Goal: Task Accomplishment & Management: Complete application form

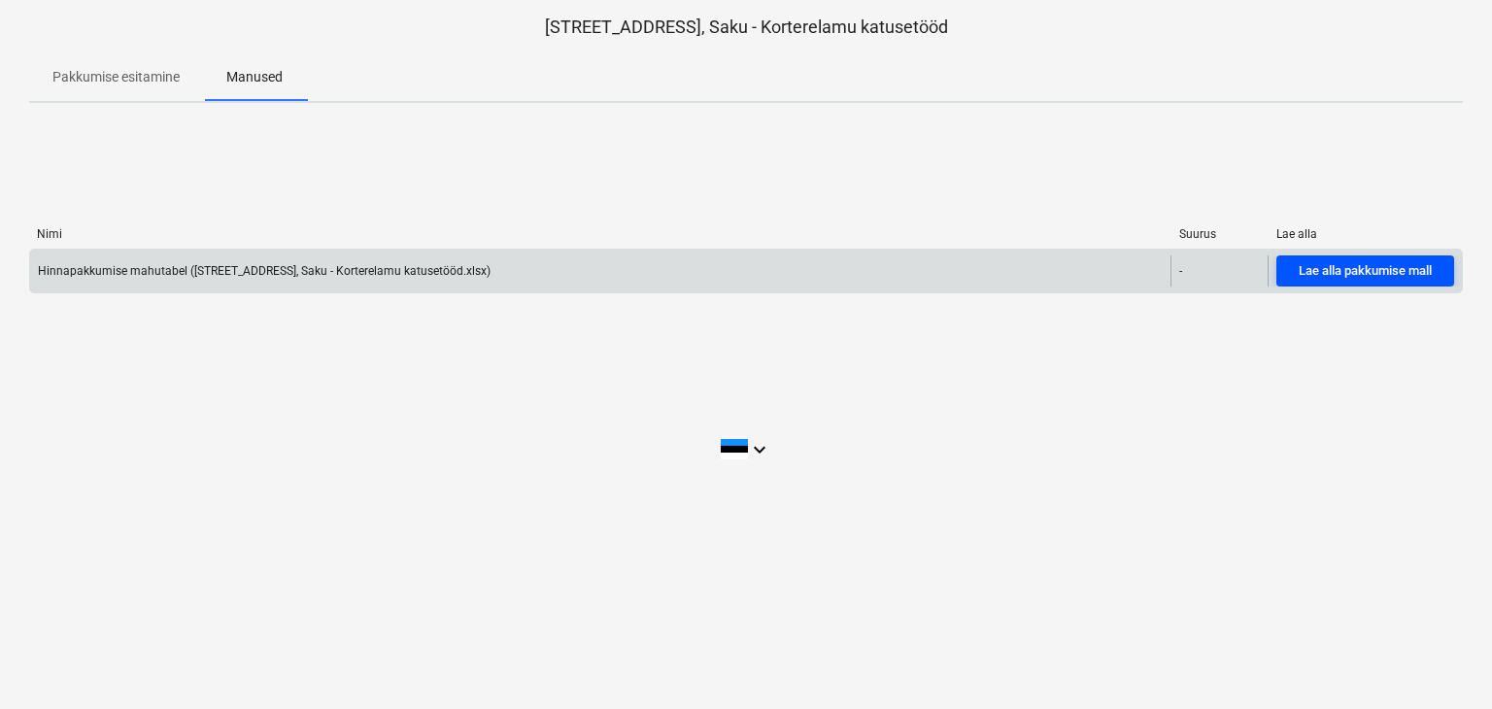
click at [1368, 272] on div "Lae alla pakkumise mall" at bounding box center [1365, 271] width 133 height 22
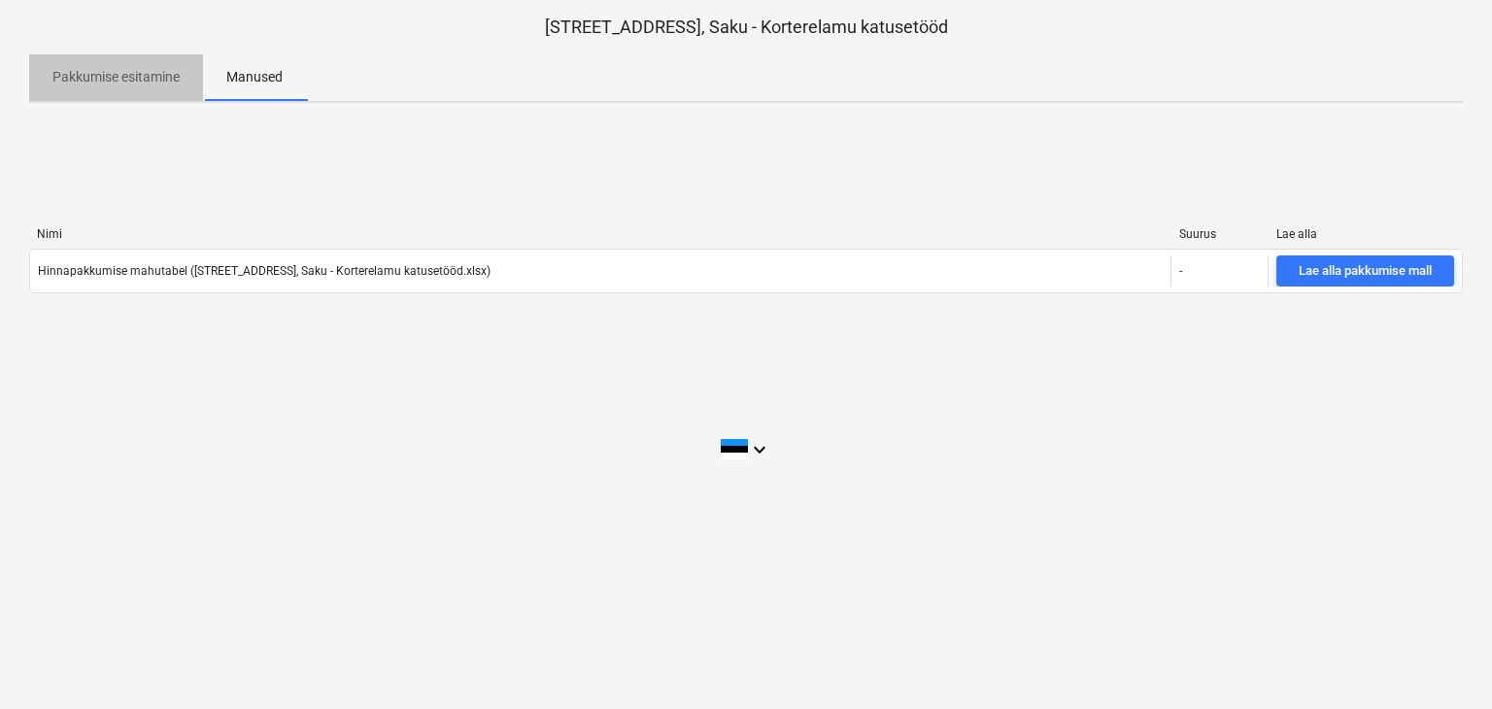
click at [92, 78] on p "Pakkumise esitamine" at bounding box center [115, 77] width 127 height 20
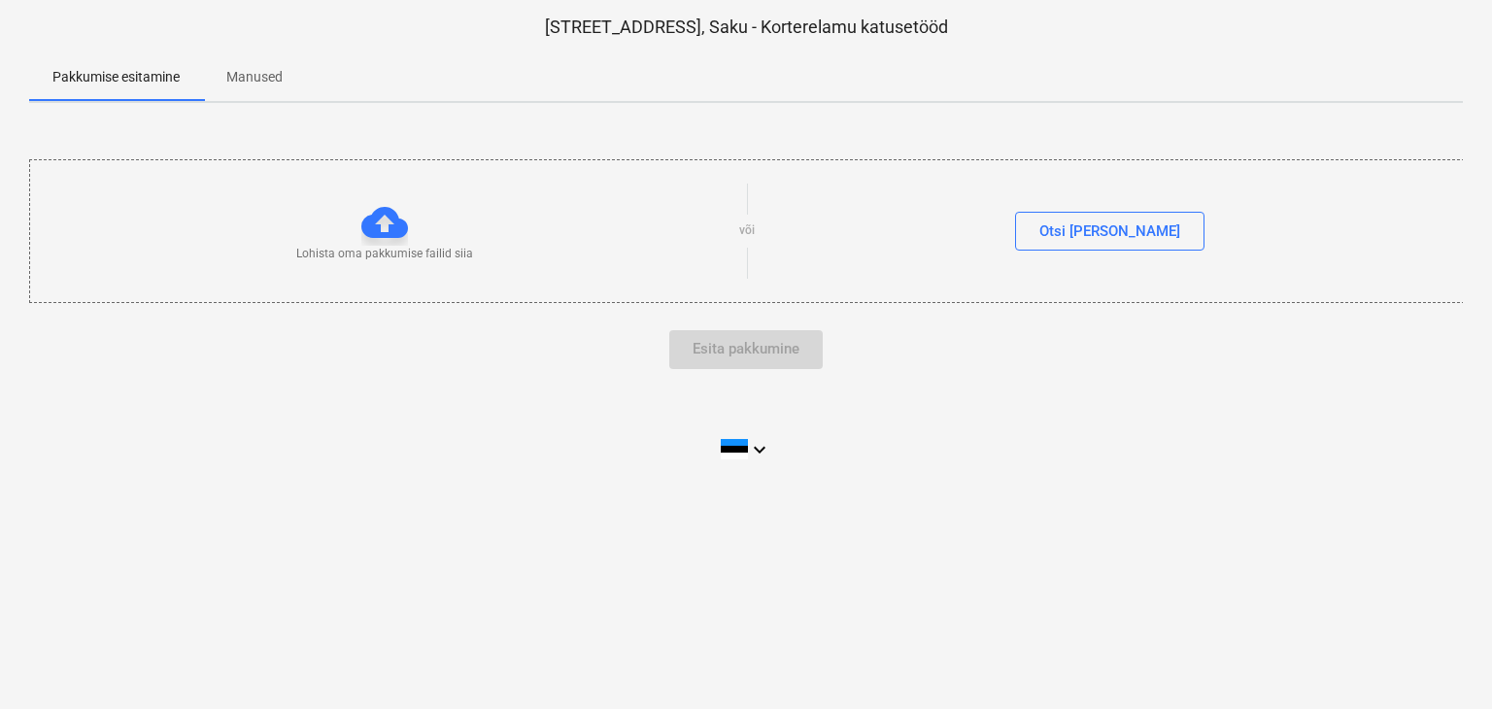
click at [273, 81] on p "Manused" at bounding box center [254, 77] width 56 height 20
click at [1078, 227] on button "Otsi [PERSON_NAME]" at bounding box center [1109, 231] width 189 height 39
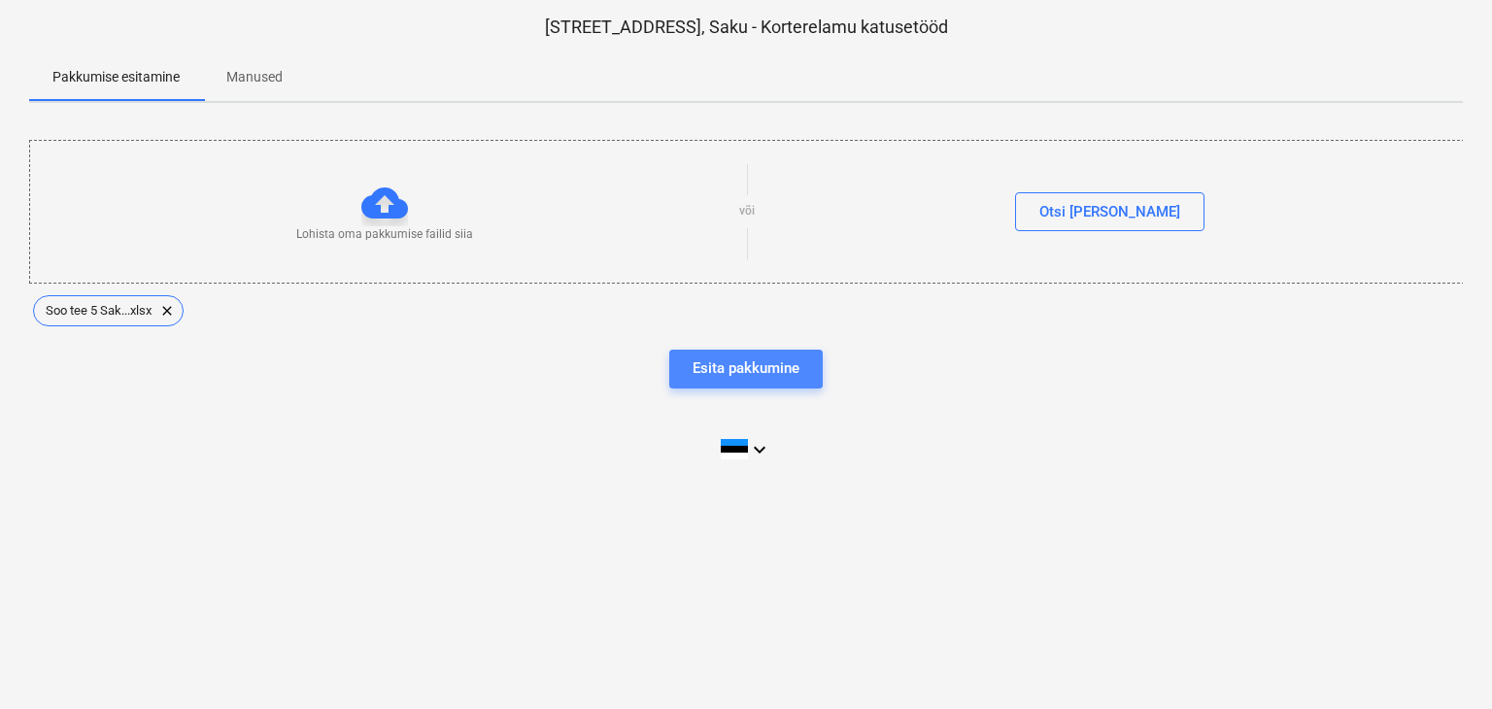
click at [754, 370] on div "Esita pakkumine" at bounding box center [746, 367] width 107 height 25
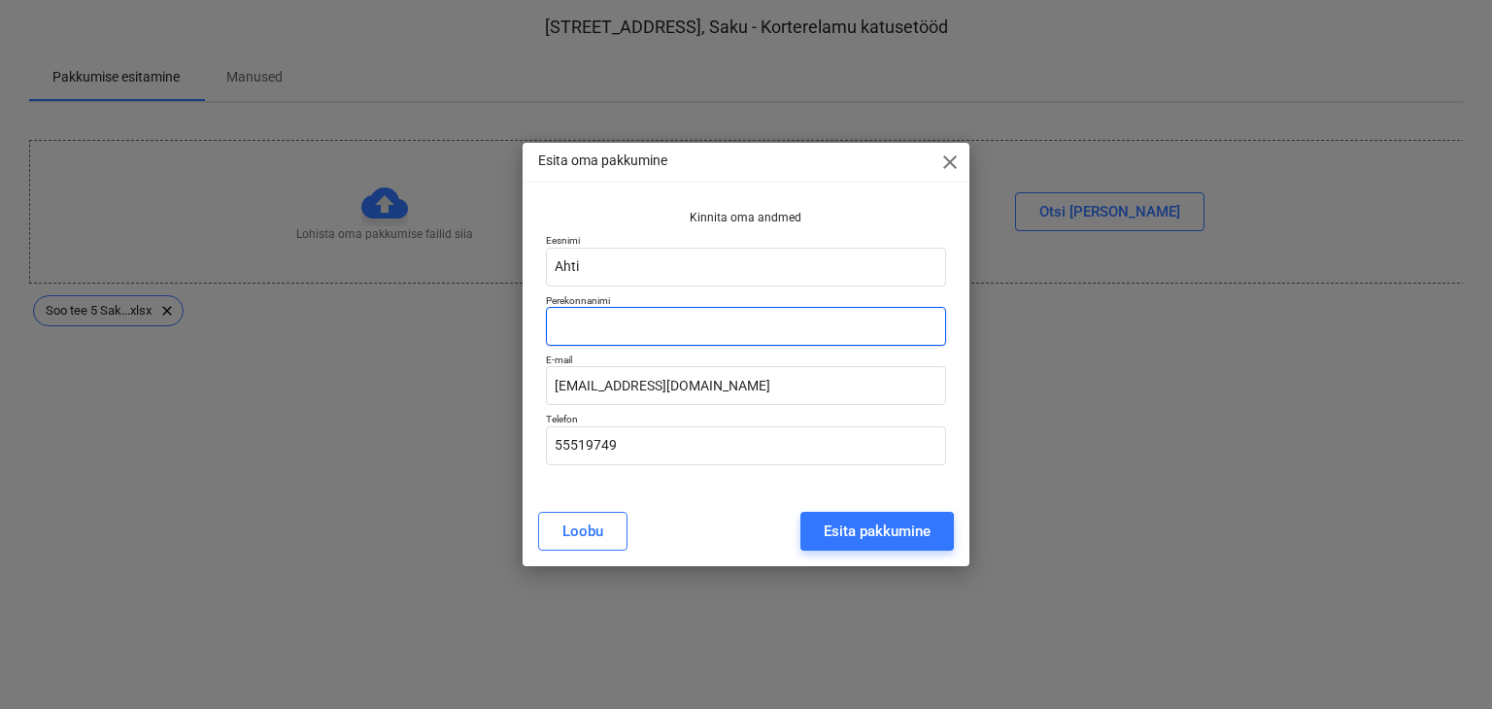
click at [598, 310] on input "text" at bounding box center [746, 326] width 401 height 39
type input "Mardo"
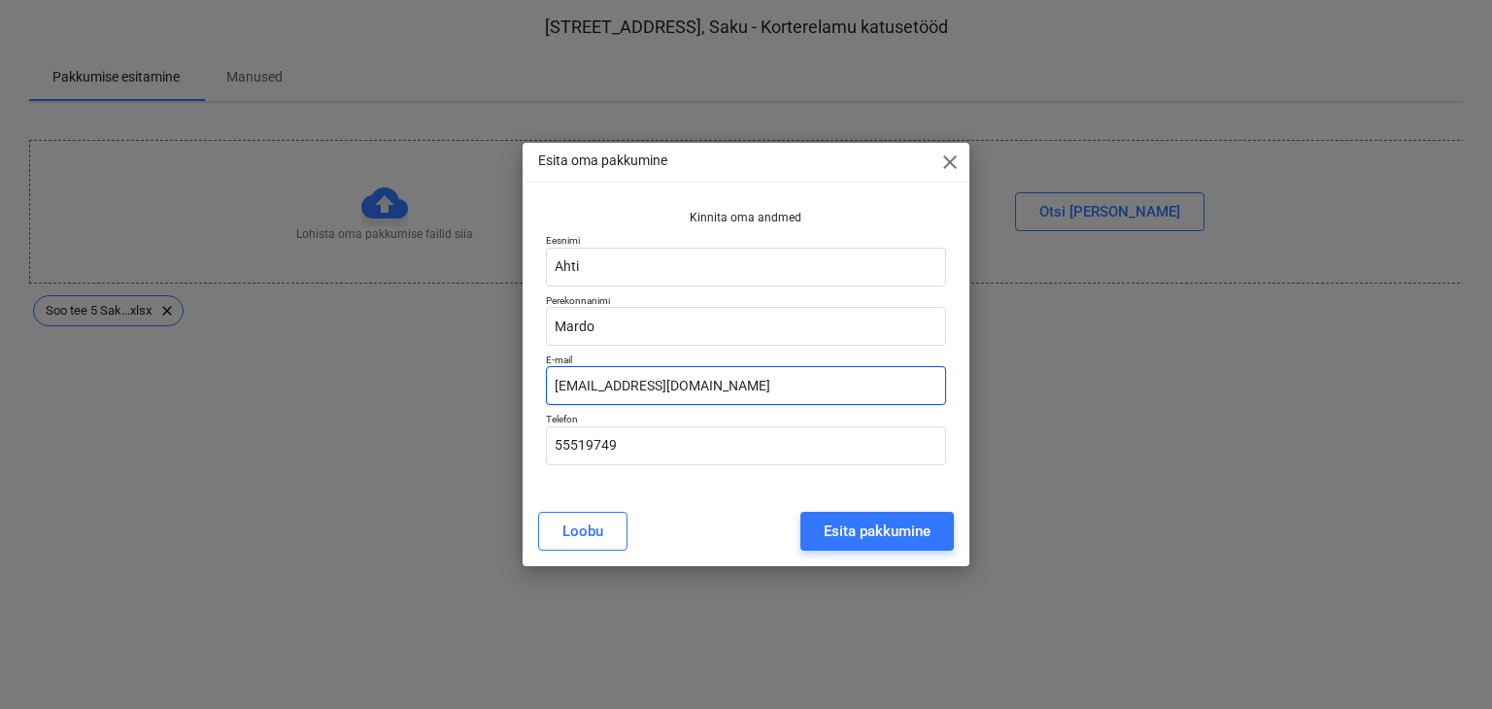
click at [576, 384] on input "info@turmar.ee" at bounding box center [746, 385] width 401 height 39
type input "ahti@turmar.ee"
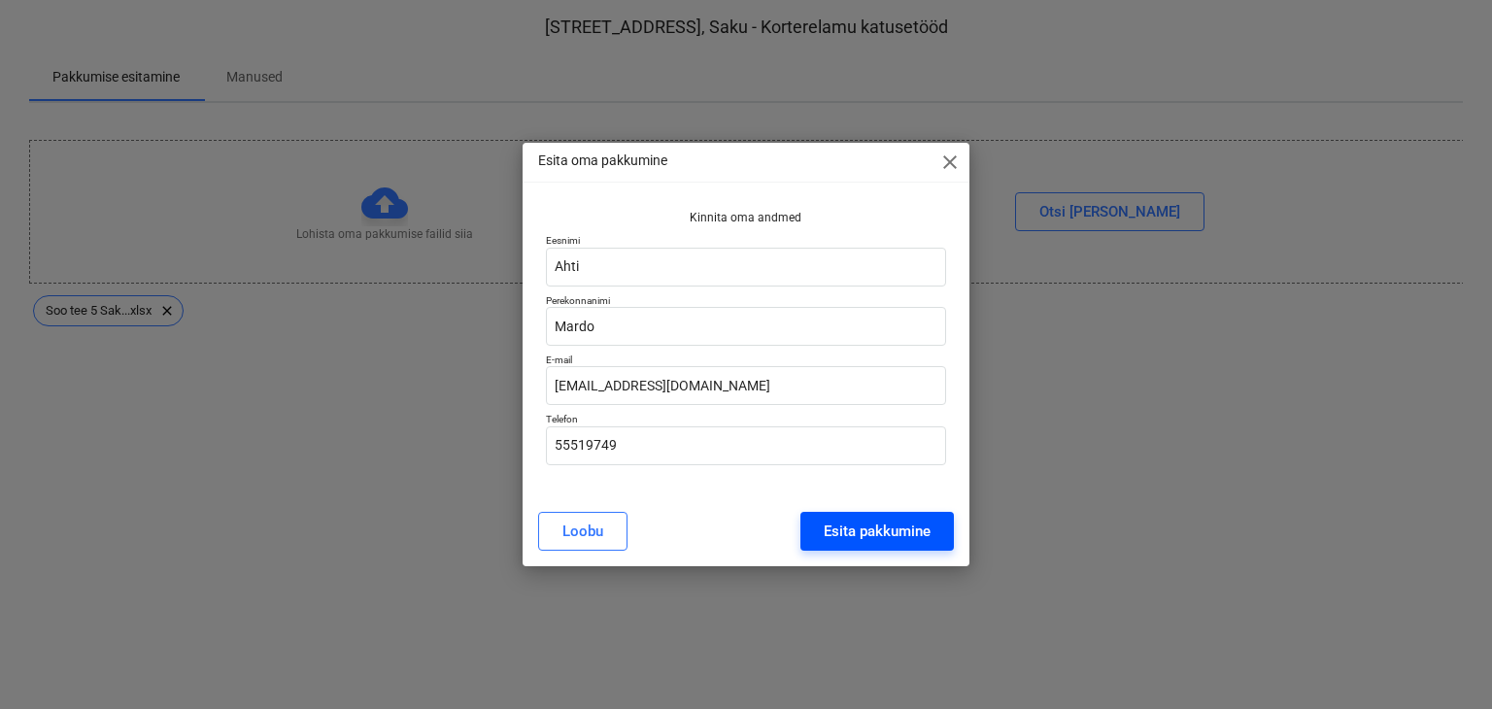
click at [863, 525] on div "Esita pakkumine" at bounding box center [877, 531] width 107 height 25
